Goal: Task Accomplishment & Management: Manage account settings

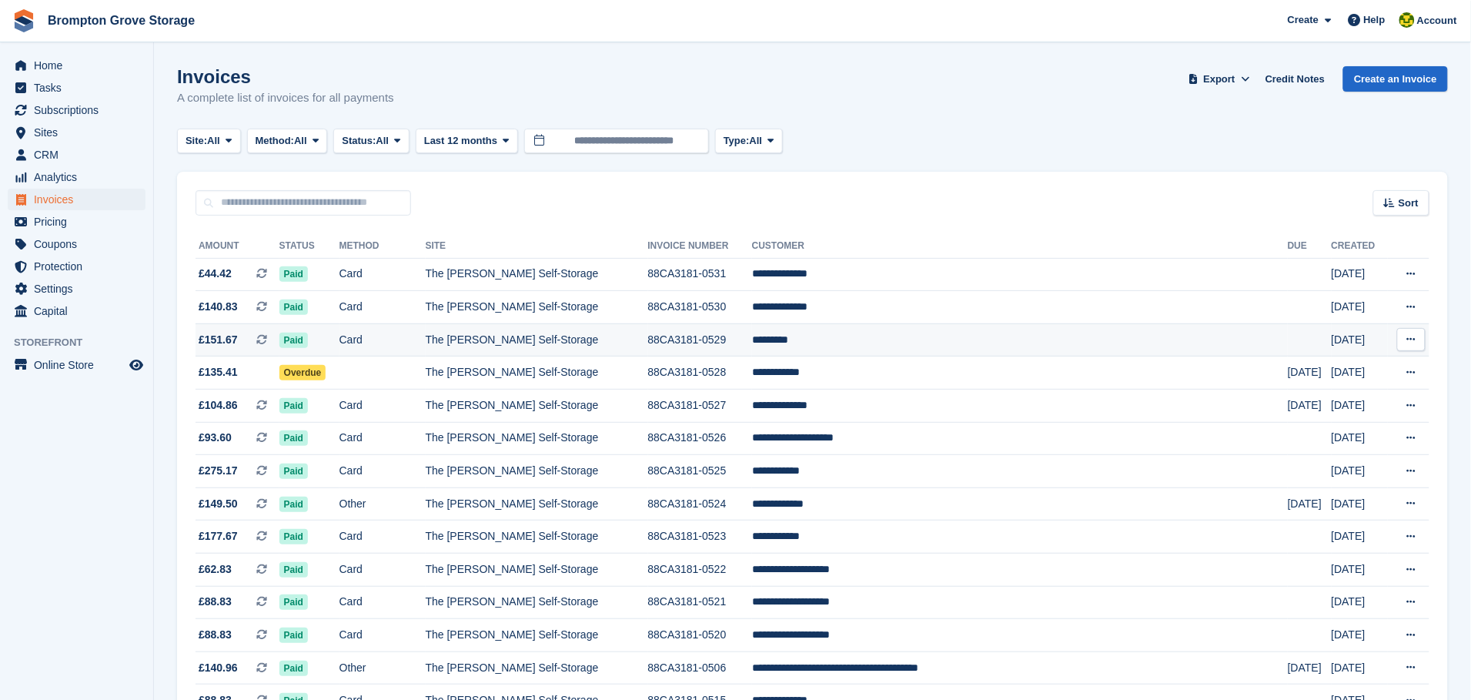
click at [752, 339] on td "88CA3181-0529" at bounding box center [700, 339] width 104 height 33
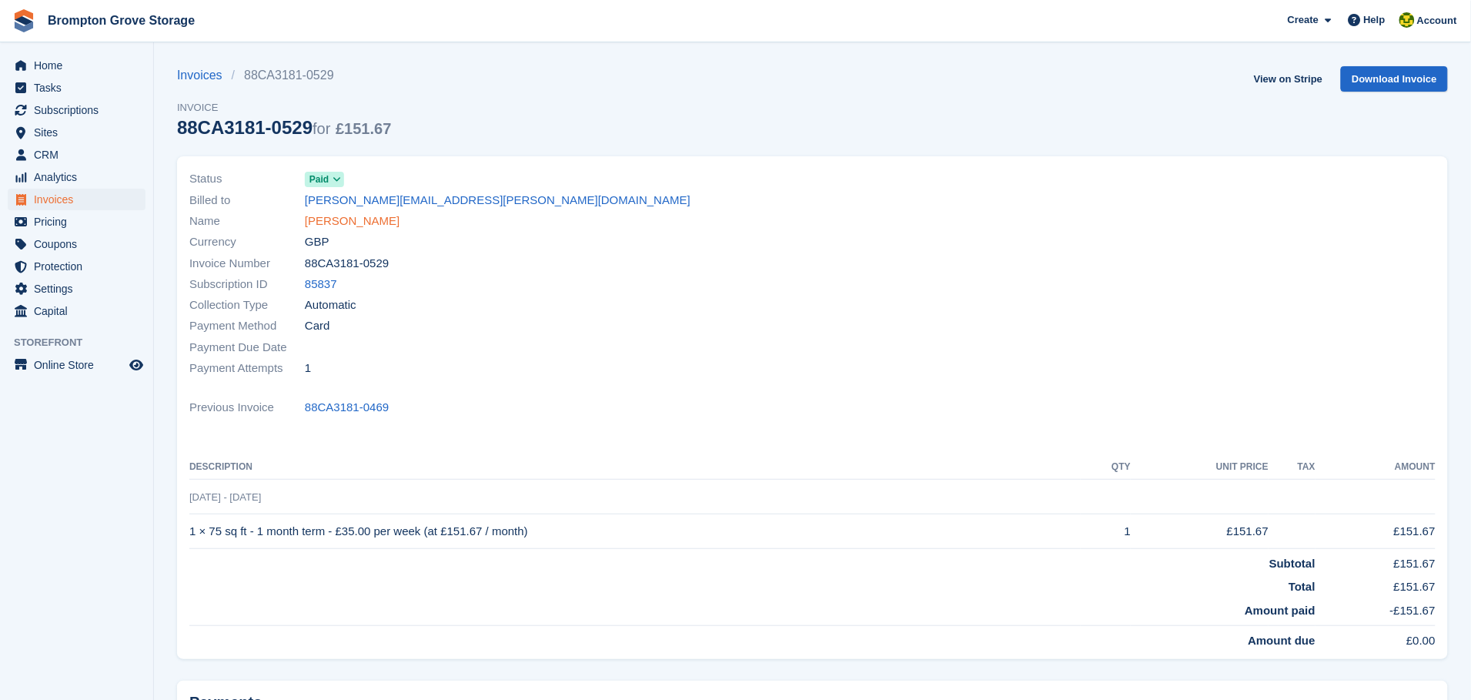
click at [322, 221] on link "Tina Ives" at bounding box center [352, 221] width 95 height 18
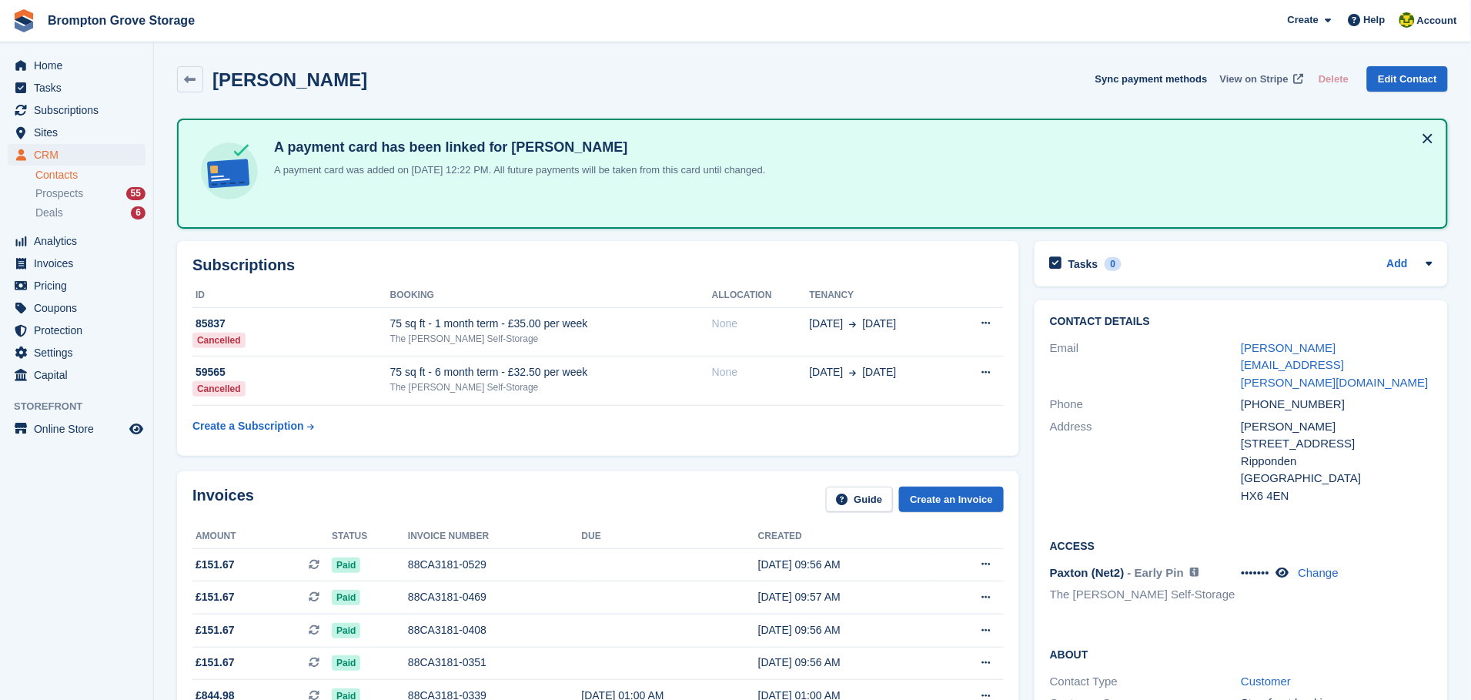
click at [1258, 82] on span "View on Stripe" at bounding box center [1254, 79] width 68 height 15
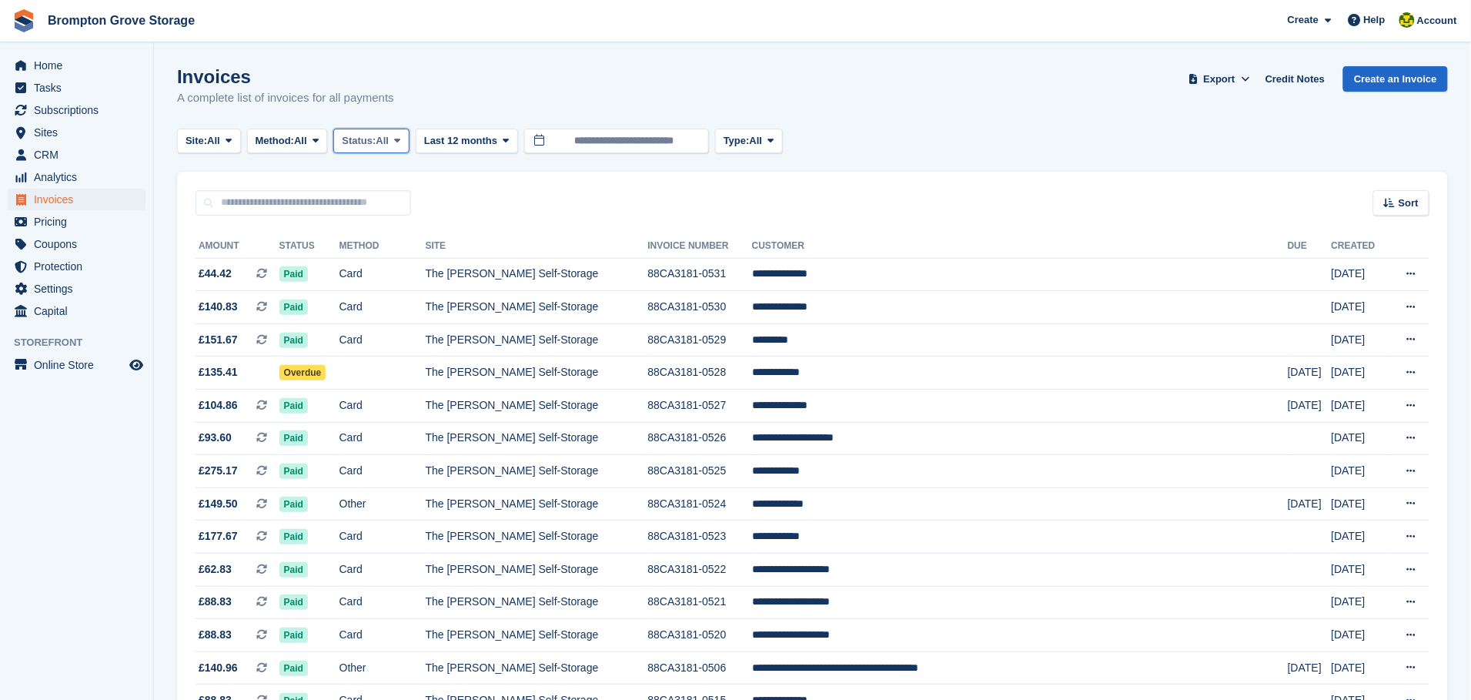
click at [400, 138] on icon at bounding box center [397, 140] width 6 height 10
click at [381, 261] on link "Open" at bounding box center [407, 260] width 134 height 28
